Goal: Task Accomplishment & Management: Use online tool/utility

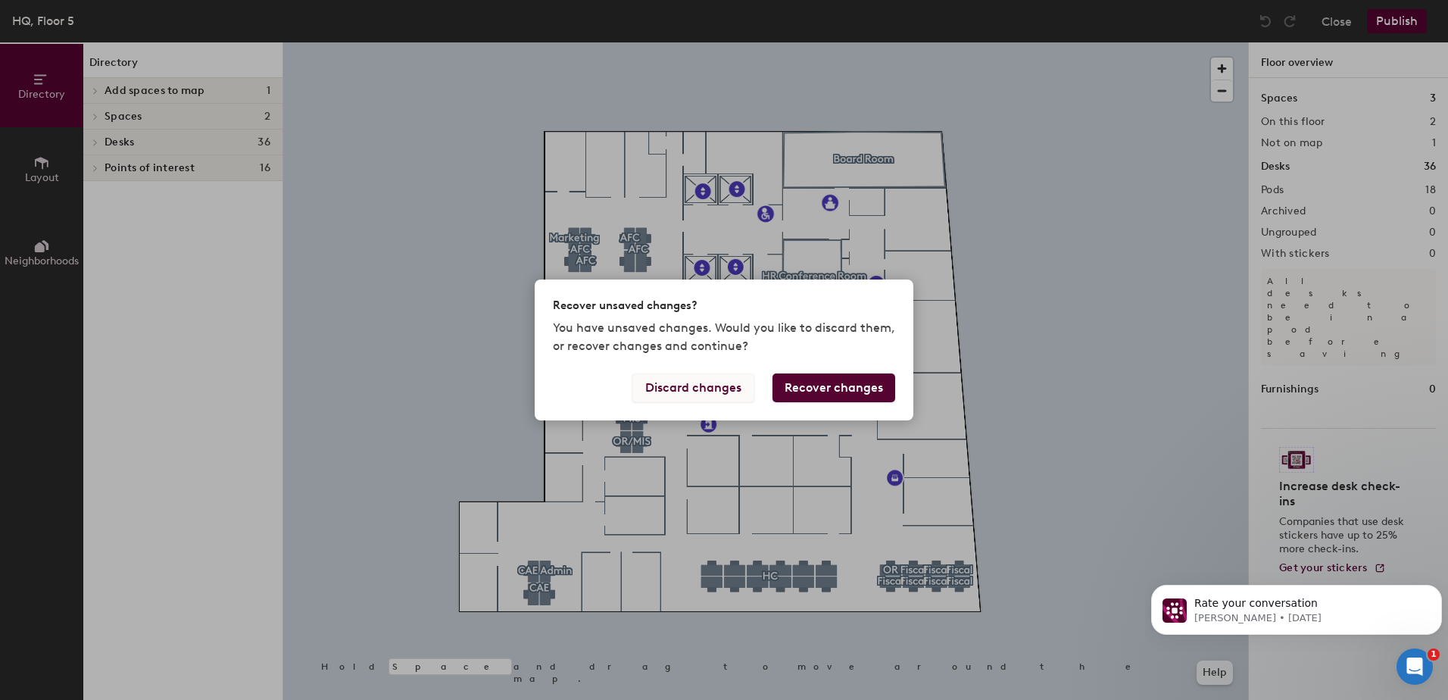
click at [718, 387] on button "Discard changes" at bounding box center [693, 387] width 122 height 29
click at [797, 385] on button "Recover changes" at bounding box center [833, 387] width 123 height 29
